Goal: Transaction & Acquisition: Subscribe to service/newsletter

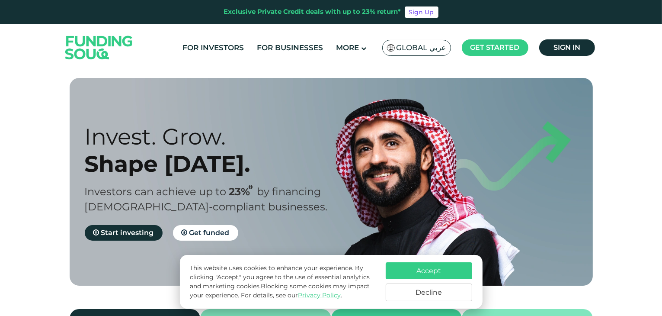
click at [424, 274] on button "Accept" at bounding box center [429, 270] width 86 height 17
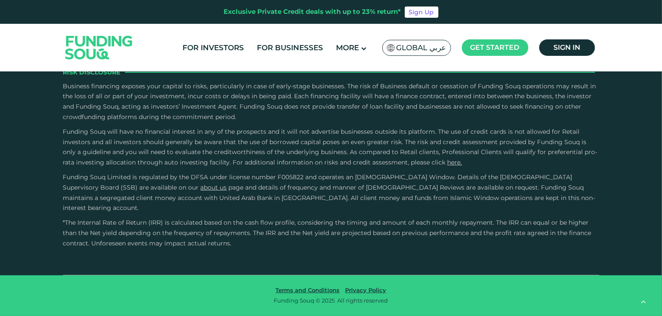
scroll to position [1297, 0]
type tc-range-slider "4"
click at [569, 45] on span "Sign in" at bounding box center [566, 47] width 27 height 8
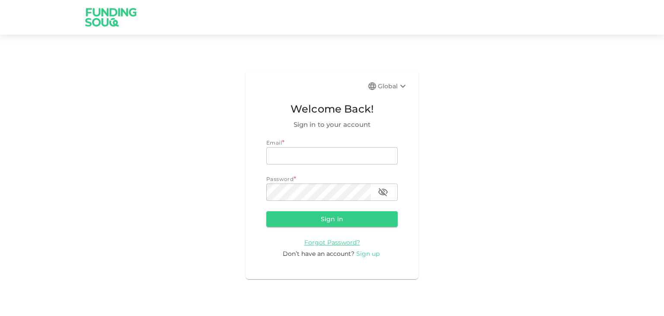
click at [367, 252] on span "Sign up" at bounding box center [367, 253] width 23 height 8
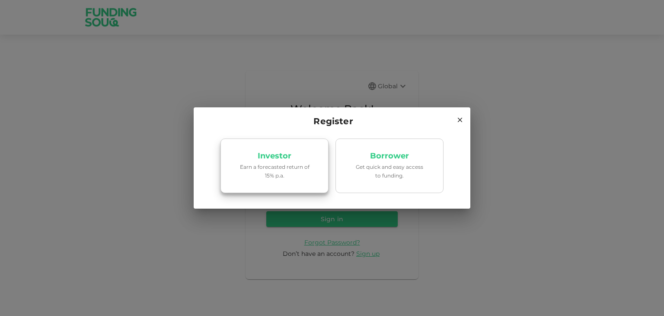
click at [301, 168] on p "Earn a forecasted return of 15% p.a." at bounding box center [274, 171] width 73 height 16
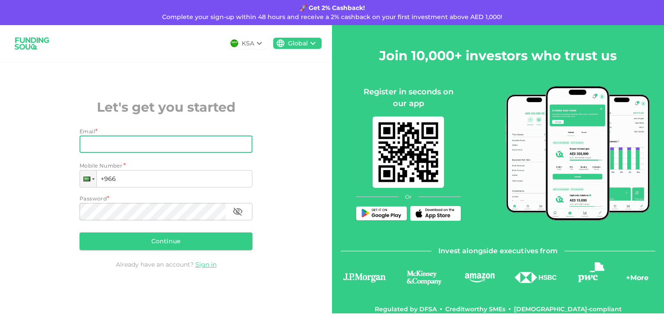
click at [203, 147] on input "Email" at bounding box center [161, 143] width 163 height 17
